Goal: Information Seeking & Learning: Learn about a topic

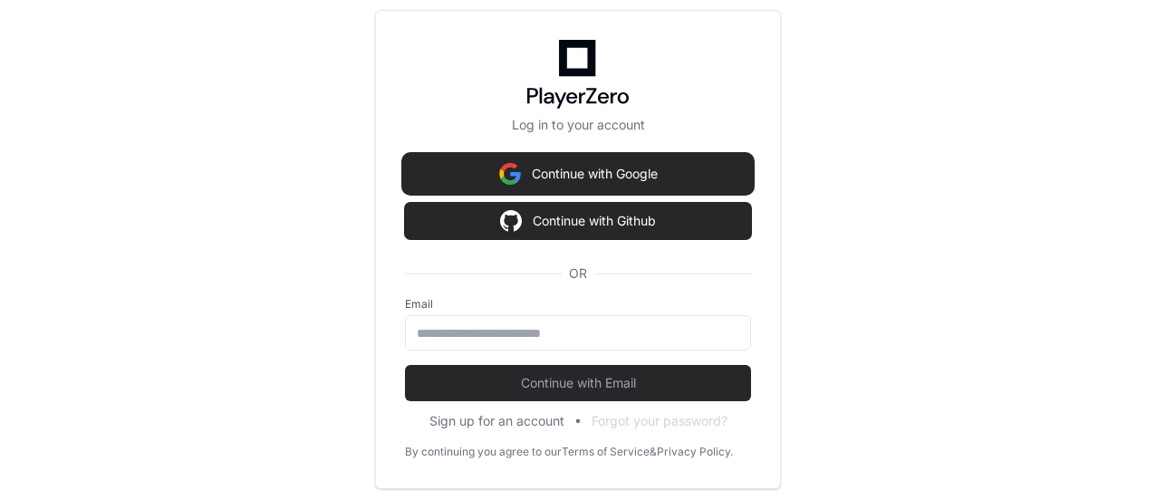
click at [641, 175] on button "Continue with Google" at bounding box center [578, 174] width 346 height 36
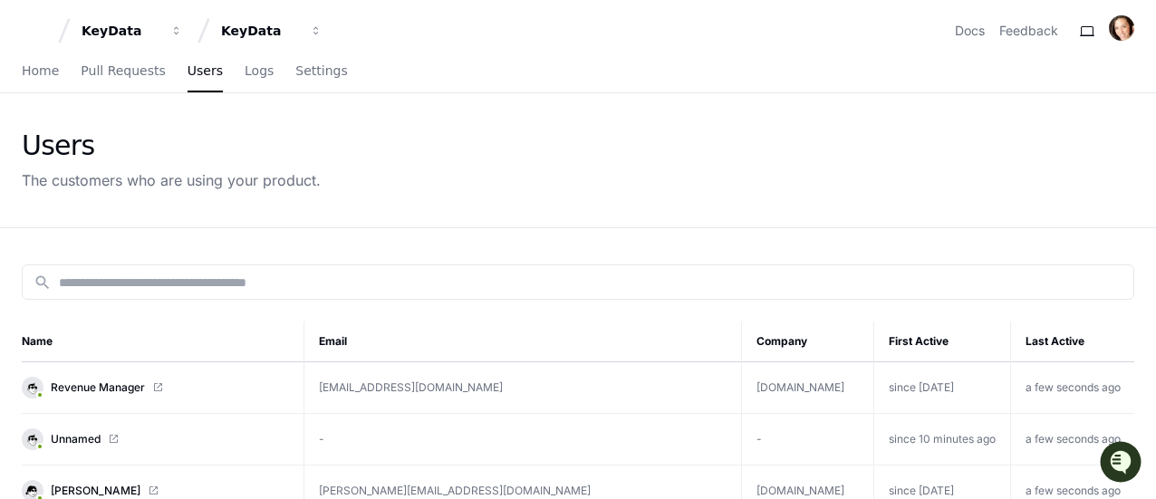
scroll to position [181, 0]
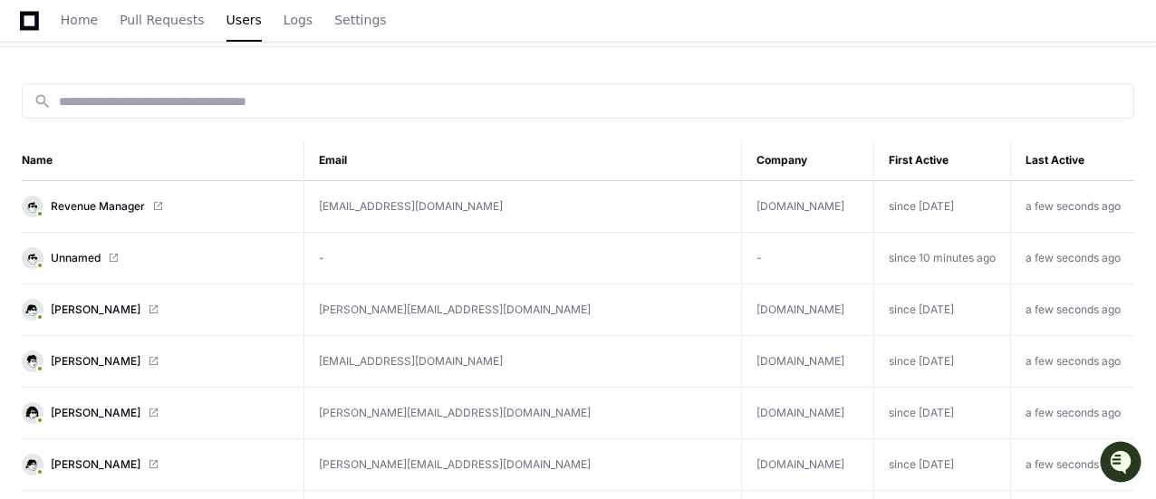
click at [547, 210] on td "[EMAIL_ADDRESS][DOMAIN_NAME]" at bounding box center [521, 207] width 437 height 52
click at [103, 207] on span "Revenue Manager" at bounding box center [98, 206] width 94 height 14
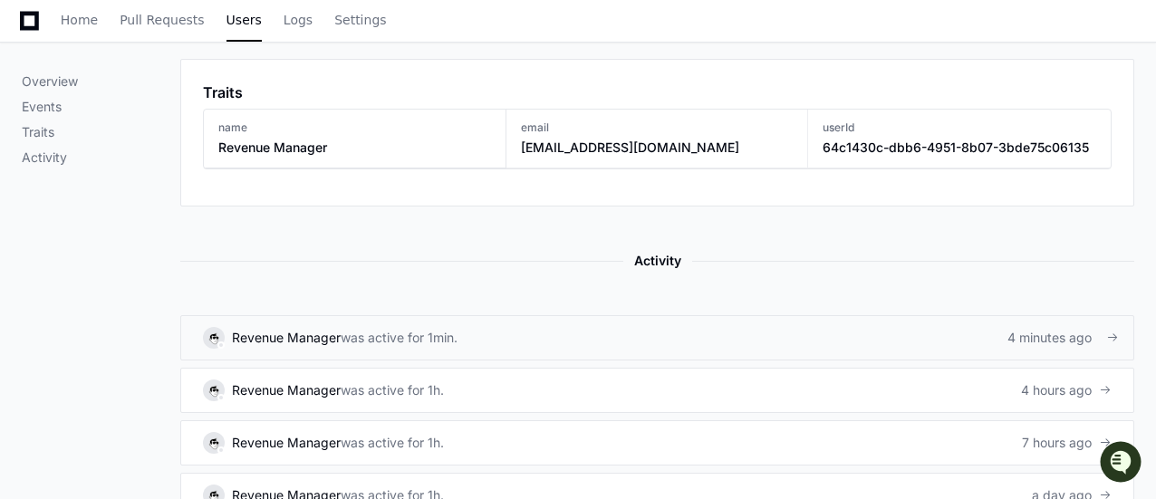
scroll to position [996, 0]
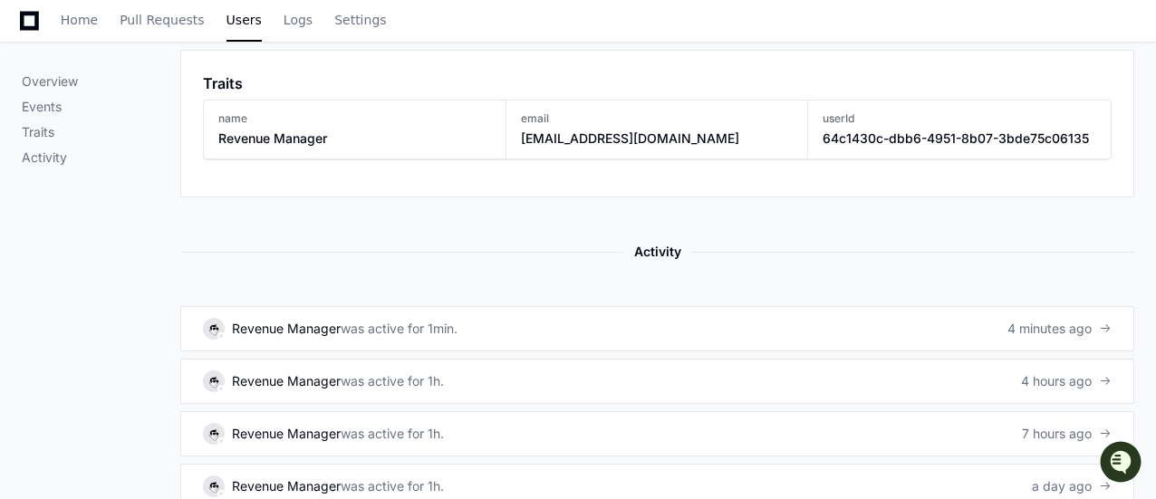
drag, startPoint x: 415, startPoint y: 318, endPoint x: 509, endPoint y: 286, distance: 99.4
click at [415, 320] on div "was active for 1min." at bounding box center [399, 329] width 117 height 18
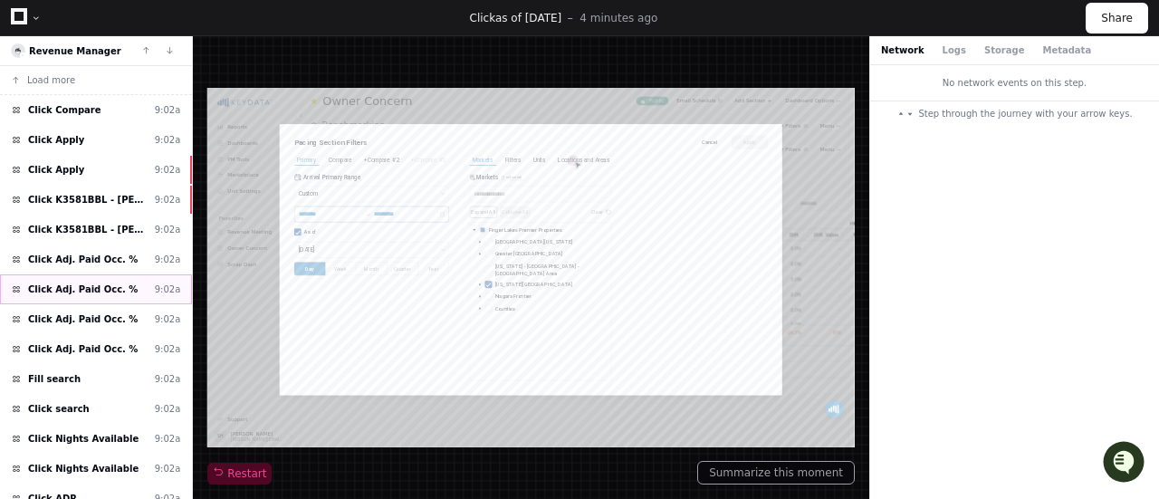
click at [67, 283] on span "Click Adj. Paid Occ. %" at bounding box center [83, 290] width 110 height 14
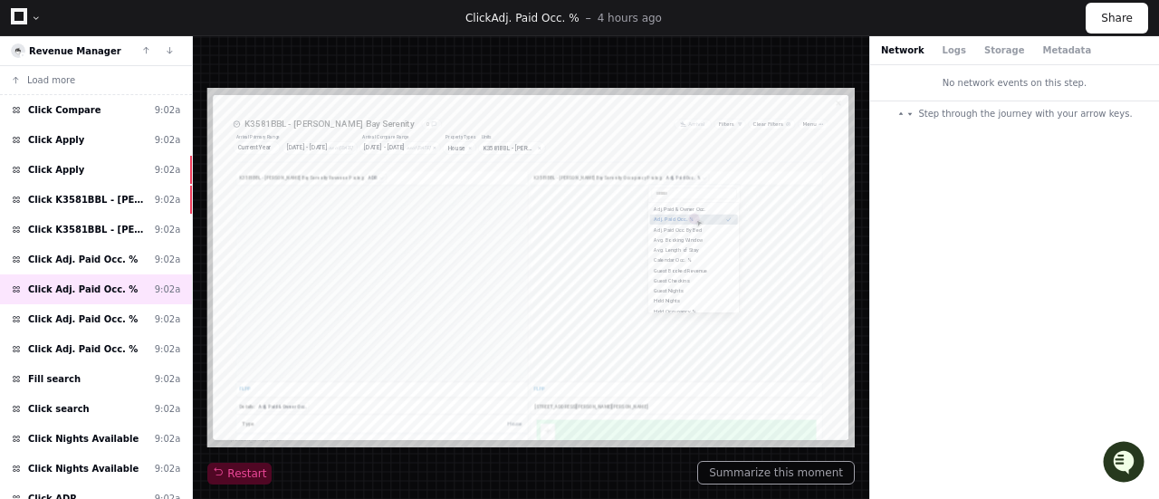
click at [35, 15] on div at bounding box center [36, 18] width 11 height 11
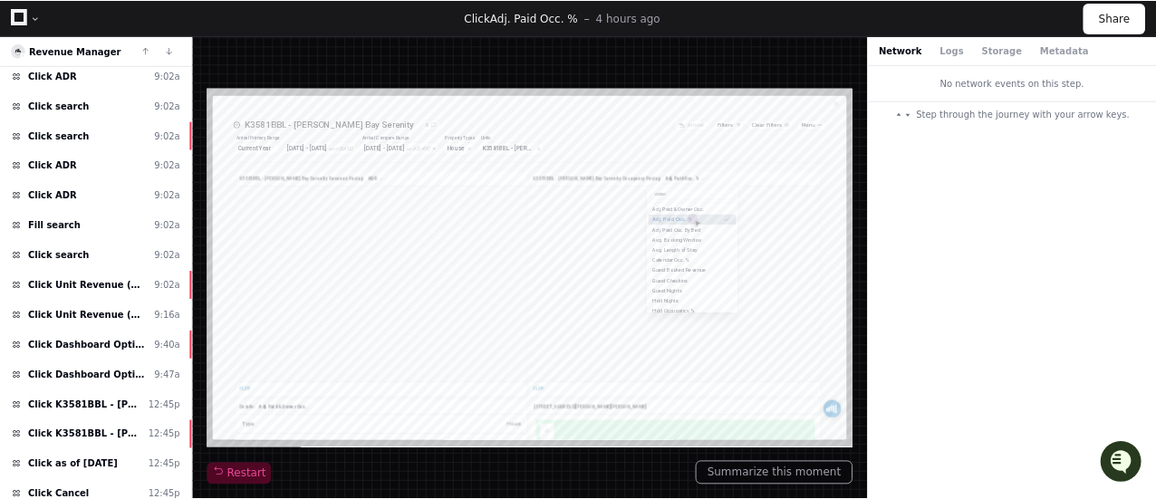
scroll to position [815, 0]
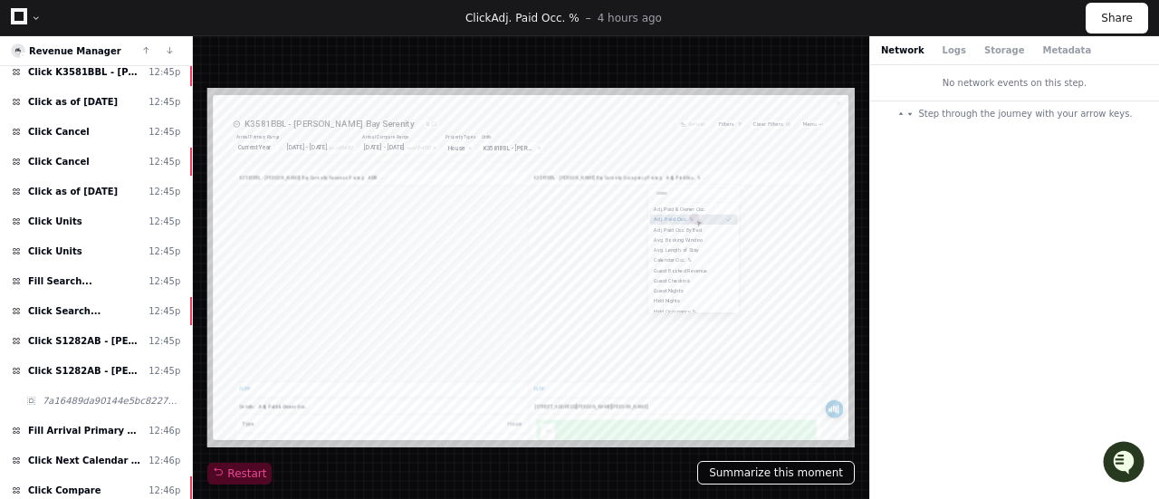
click at [782, 470] on button "Summarize this moment" at bounding box center [776, 473] width 158 height 24
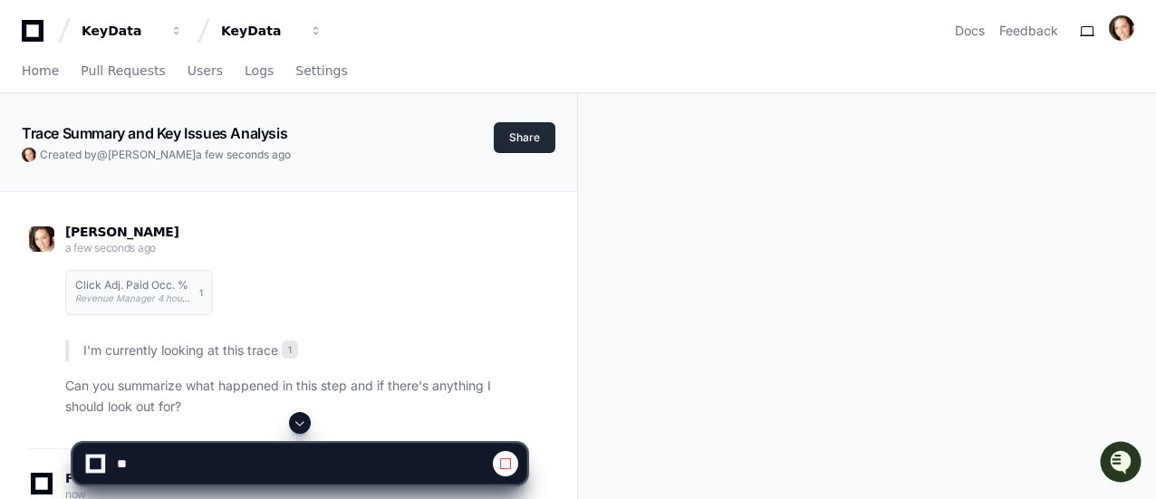
click at [514, 138] on button "Share" at bounding box center [525, 137] width 62 height 31
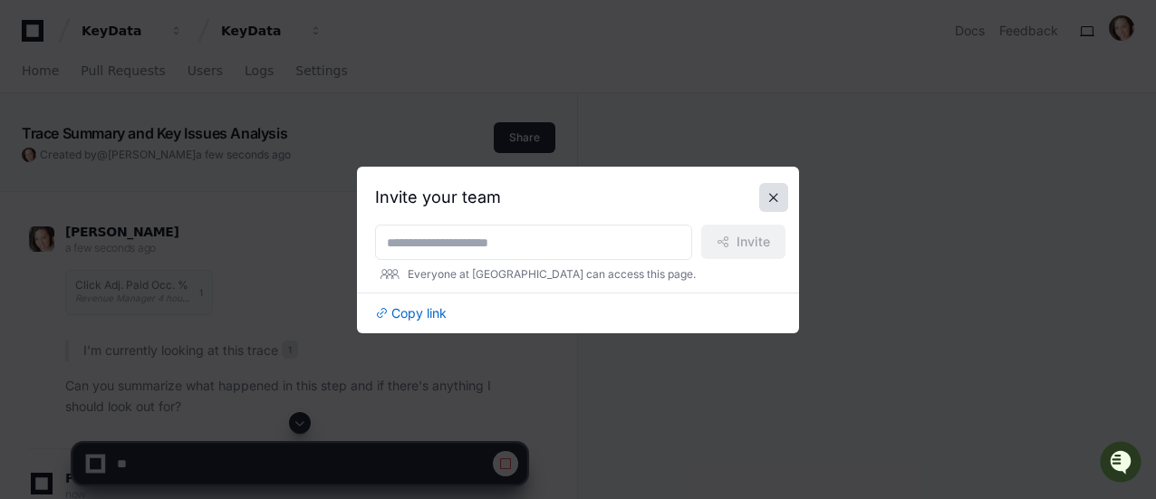
click at [778, 201] on button at bounding box center [773, 197] width 29 height 29
